Goal: Information Seeking & Learning: Find specific fact

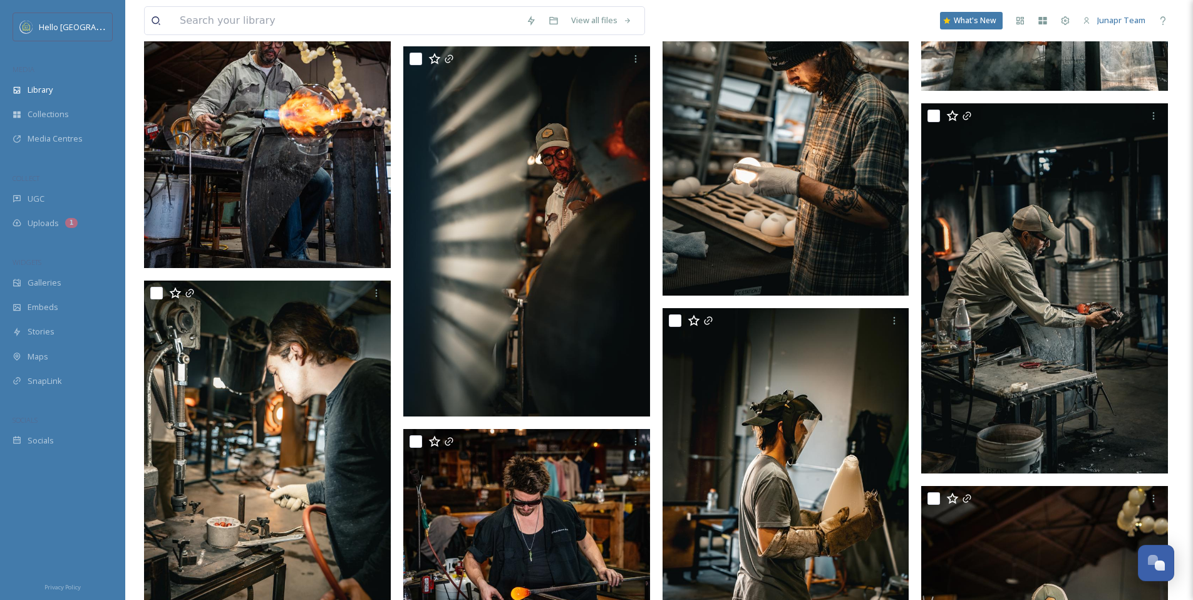
scroll to position [2526, 0]
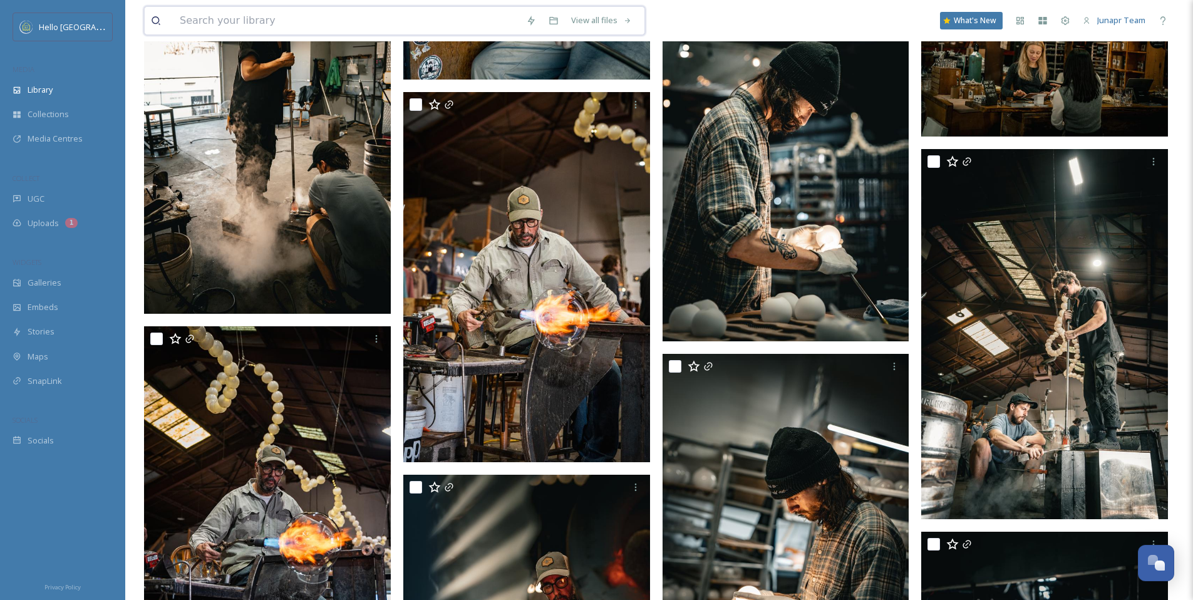
click at [265, 29] on input at bounding box center [346, 21] width 346 height 28
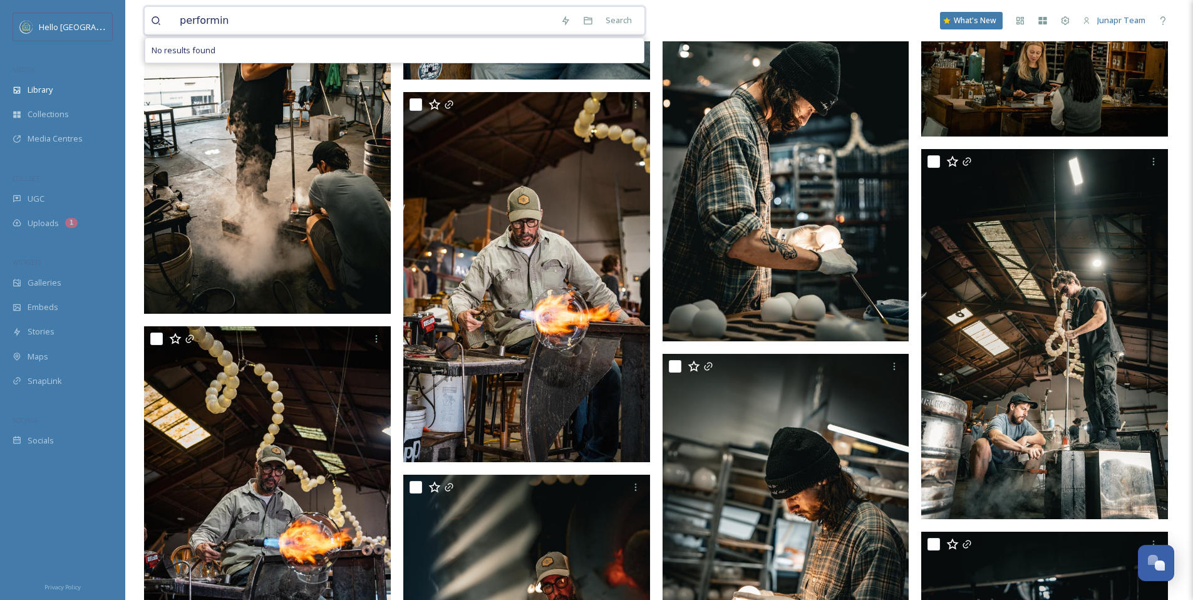
type input "performing"
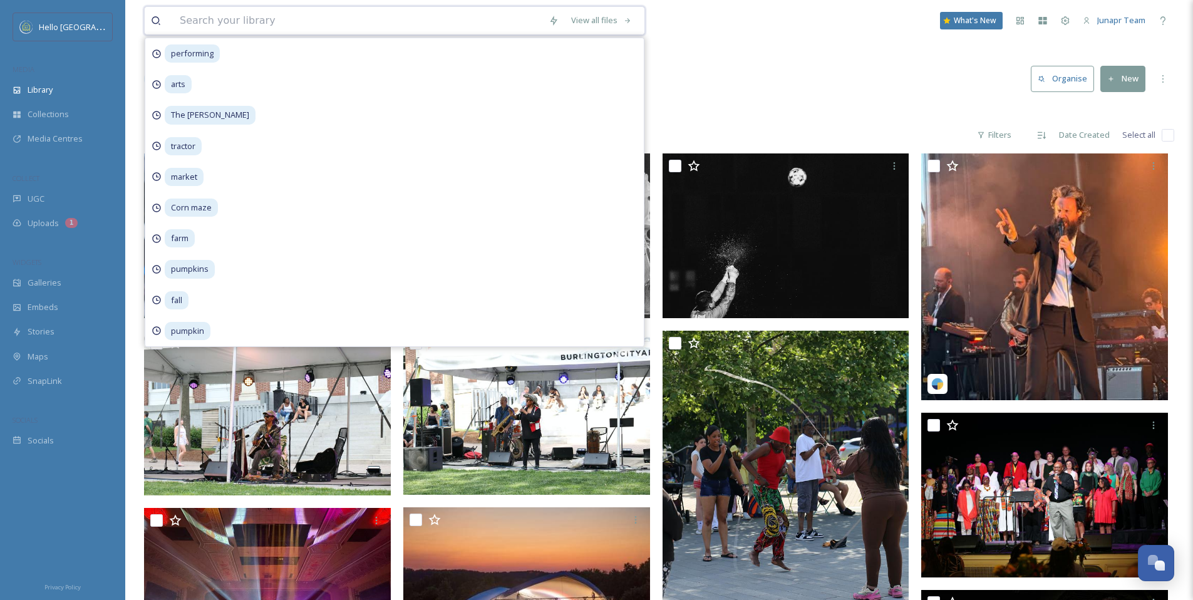
drag, startPoint x: 336, startPoint y: 24, endPoint x: 193, endPoint y: 4, distance: 144.2
click at [194, 4] on div "View all files performing arts The [PERSON_NAME] tractor market Corn maze farm …" at bounding box center [659, 20] width 1030 height 41
type input "theater"
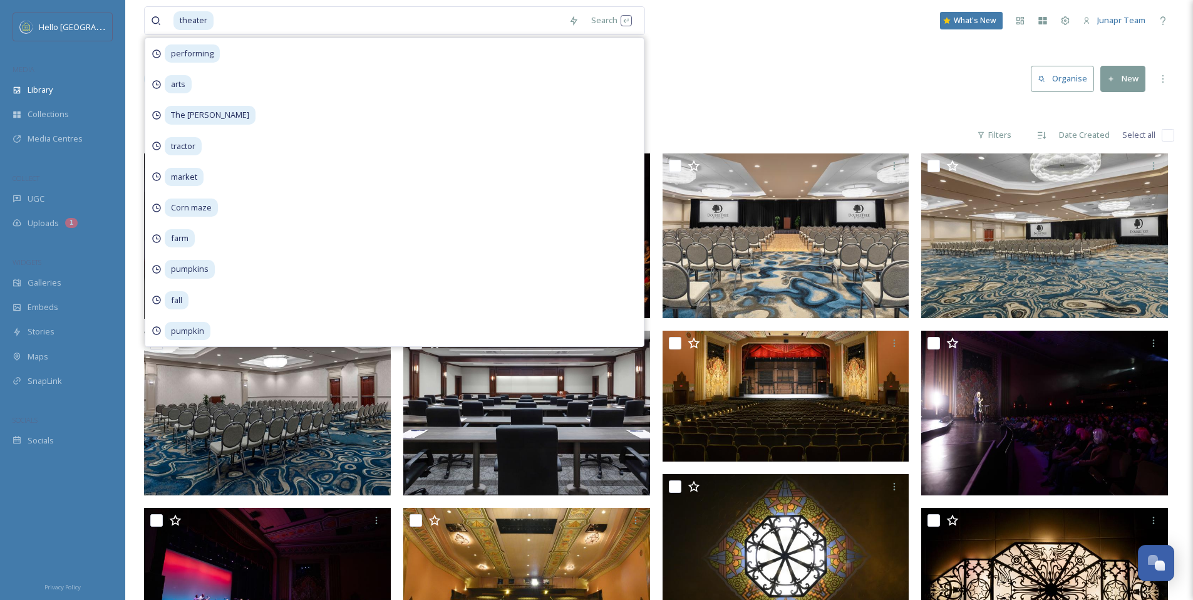
click at [794, 90] on div "Library Search Organise New" at bounding box center [659, 79] width 1030 height 38
